Goal: Task Accomplishment & Management: Complete application form

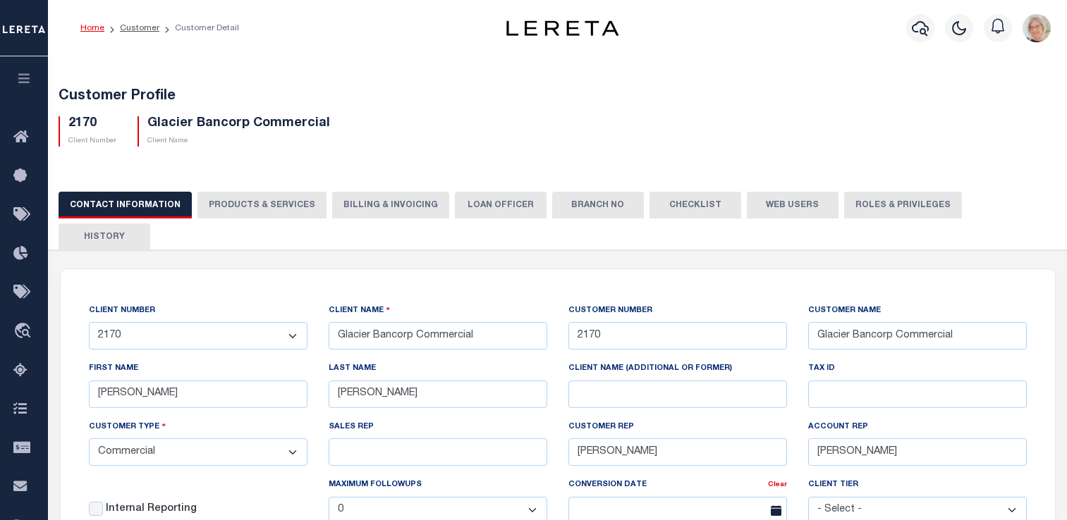
select select "Commercial"
click at [145, 27] on link "Customer" at bounding box center [139, 28] width 39 height 8
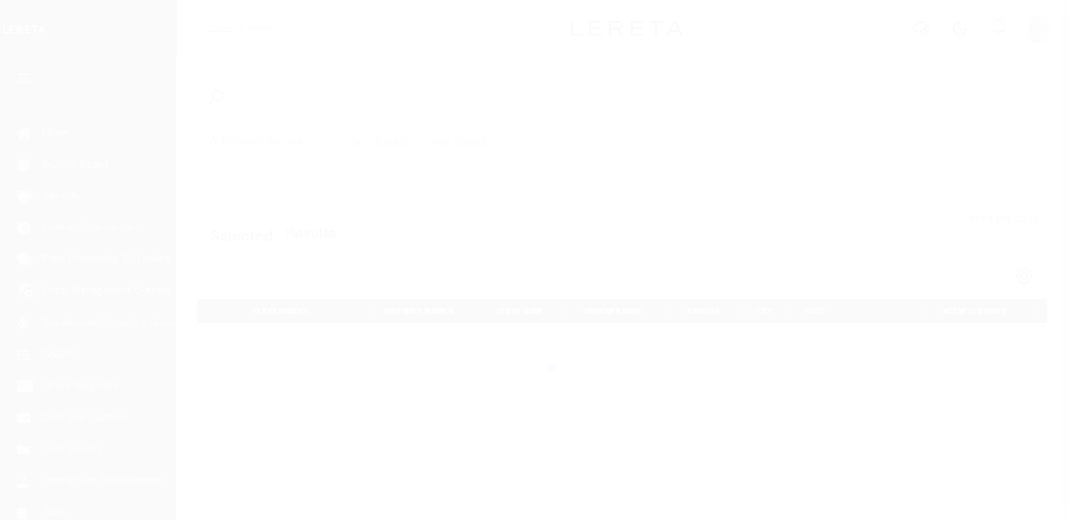
scroll to position [169, 0]
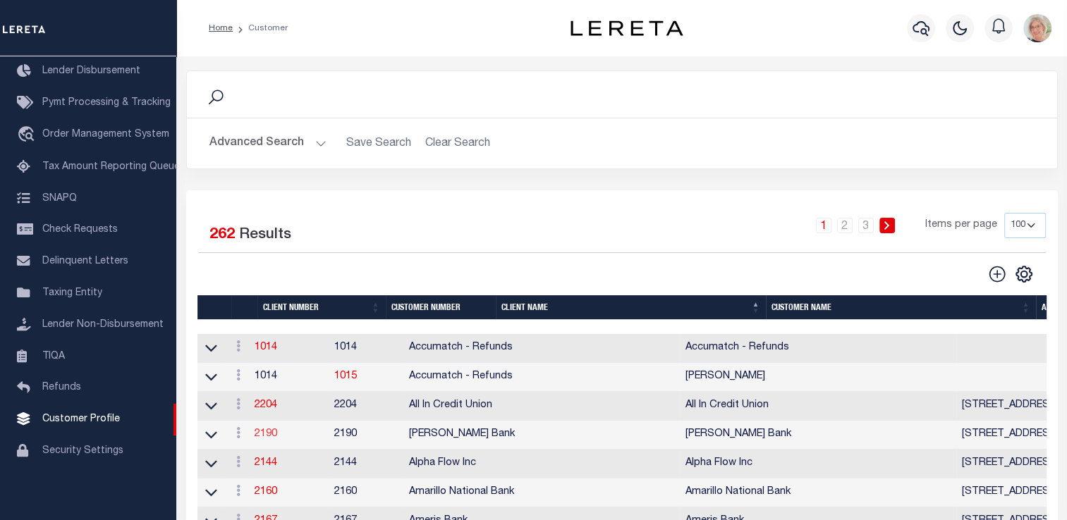
click at [277, 433] on link "2190" at bounding box center [266, 434] width 23 height 10
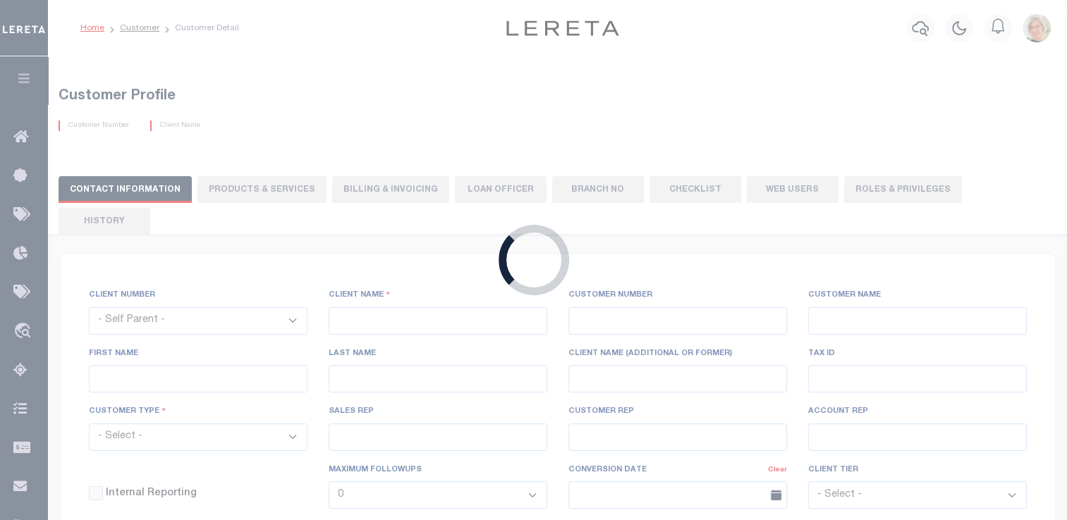
select select
type input "[PERSON_NAME] Bank"
type input "2190"
type input "[PERSON_NAME] Bank"
type input "Kate"
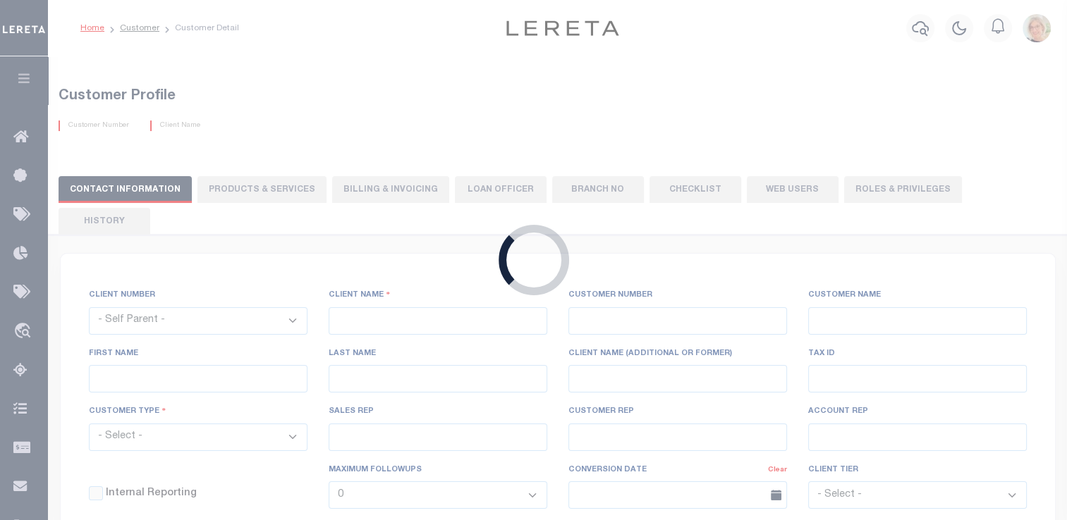
type input "Stapleton"
type input "[PERSON_NAME]"
type input "Tony Targhetta"
type input "11/10/2022"
select select "Tier 1"
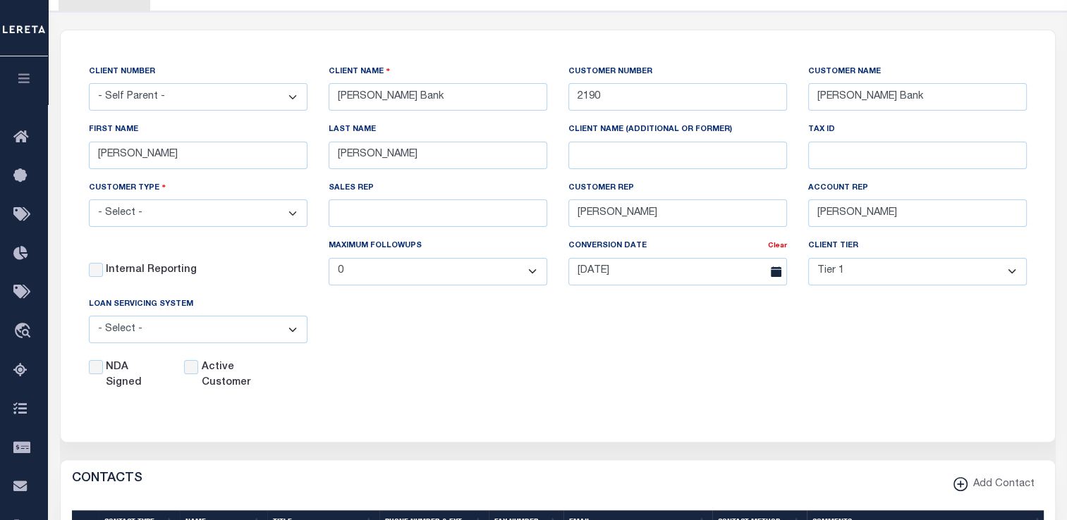
scroll to position [282, 0]
